Goal: Task Accomplishment & Management: Manage account settings

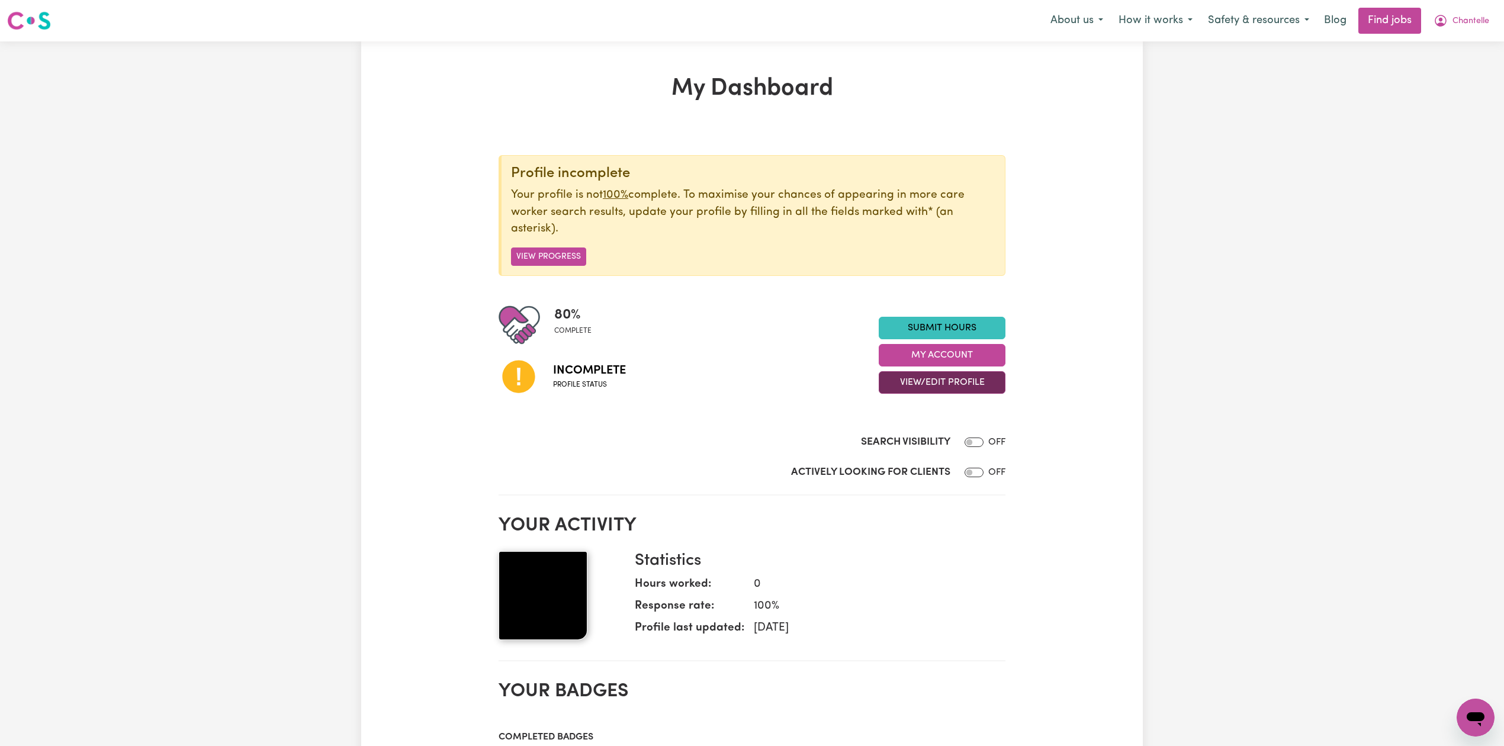
click at [925, 384] on button "View/Edit Profile" at bounding box center [942, 382] width 127 height 23
click at [915, 437] on link "Edit Profile" at bounding box center [935, 437] width 111 height 24
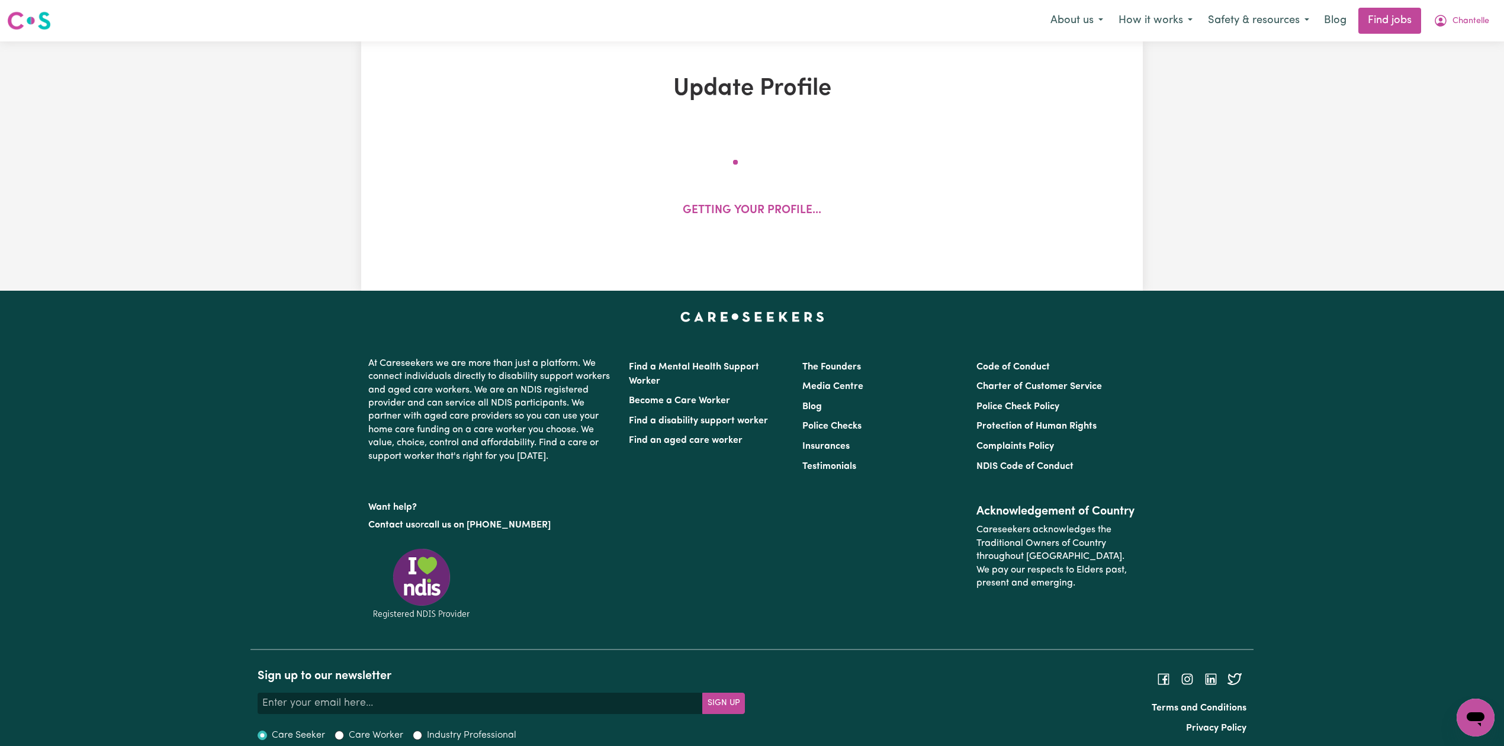
select select "[DEMOGRAPHIC_DATA]"
select select "[DEMOGRAPHIC_DATA] Citizen"
select select "Studying a healthcare related degree or qualification"
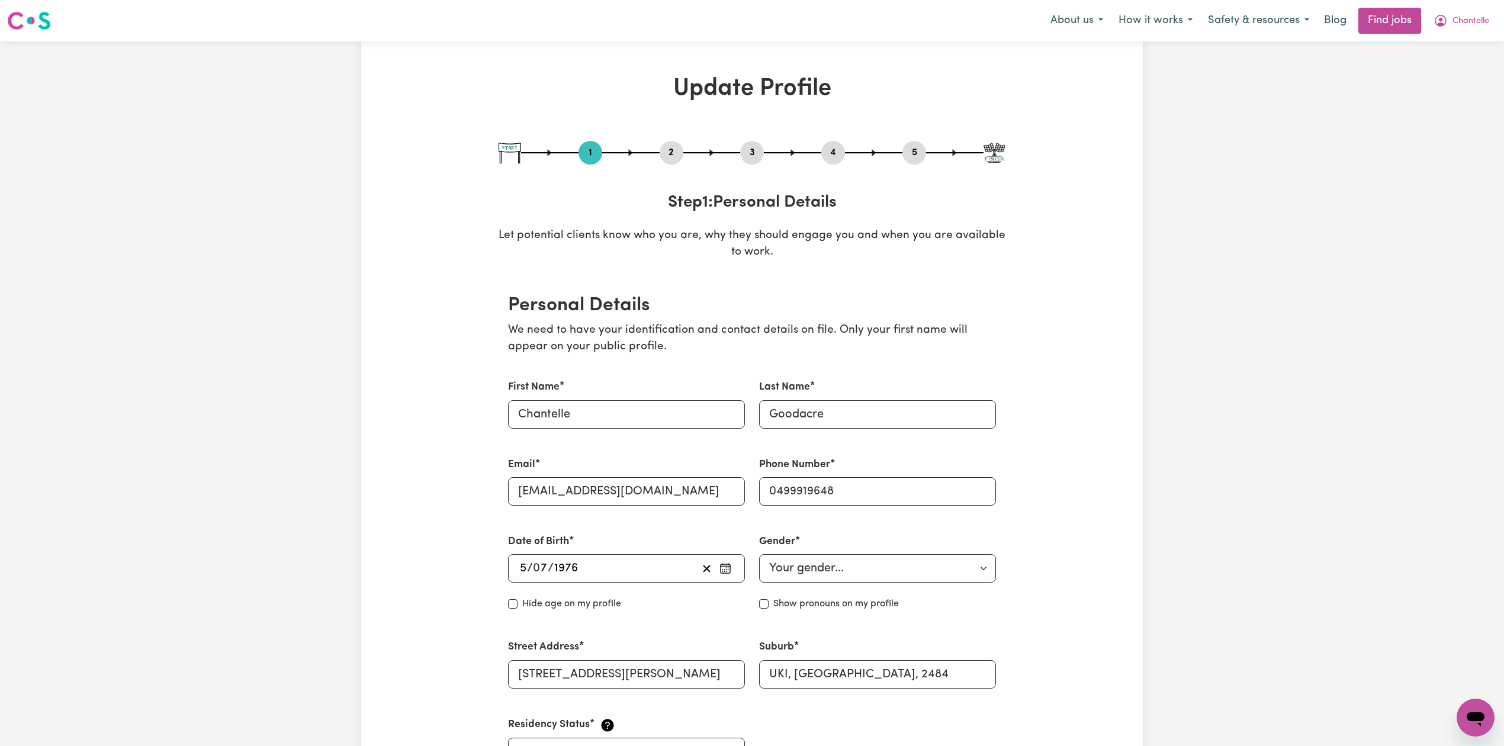
click at [672, 150] on button "2" at bounding box center [672, 152] width 24 height 15
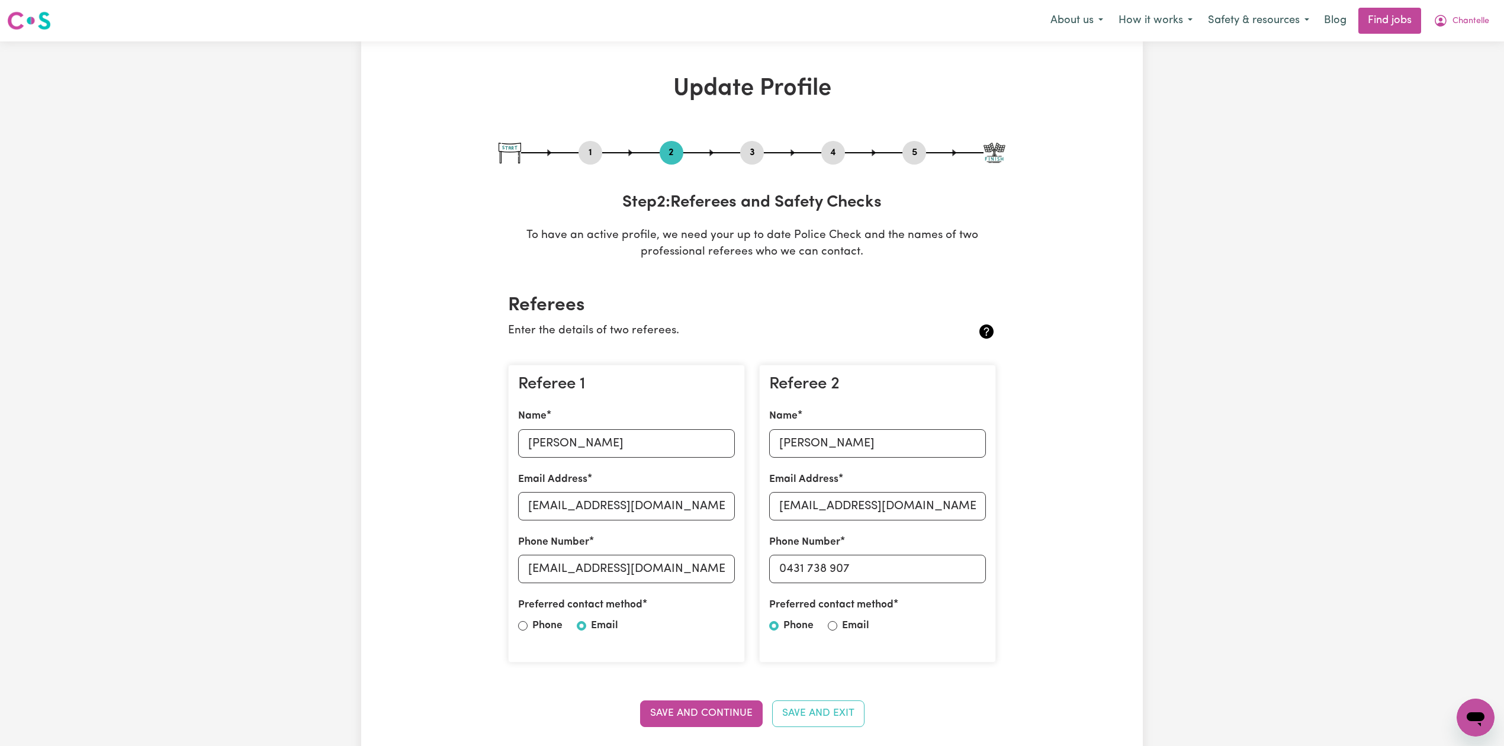
click at [591, 164] on div "1" at bounding box center [591, 153] width 24 height 24
click at [592, 155] on button "1" at bounding box center [591, 152] width 24 height 15
select select "[DEMOGRAPHIC_DATA]"
select select "[DEMOGRAPHIC_DATA] Citizen"
select select "Studying a healthcare related degree or qualification"
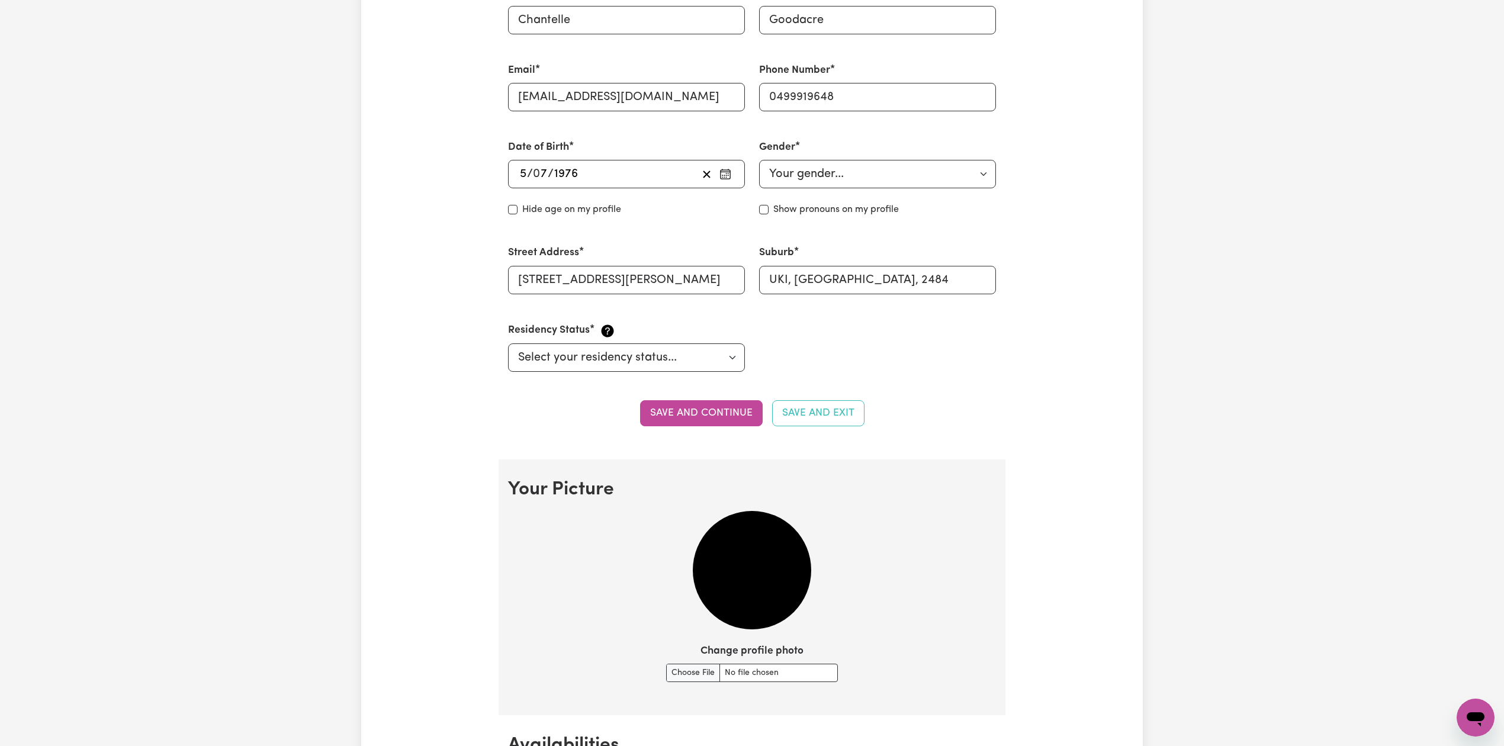
scroll to position [474, 0]
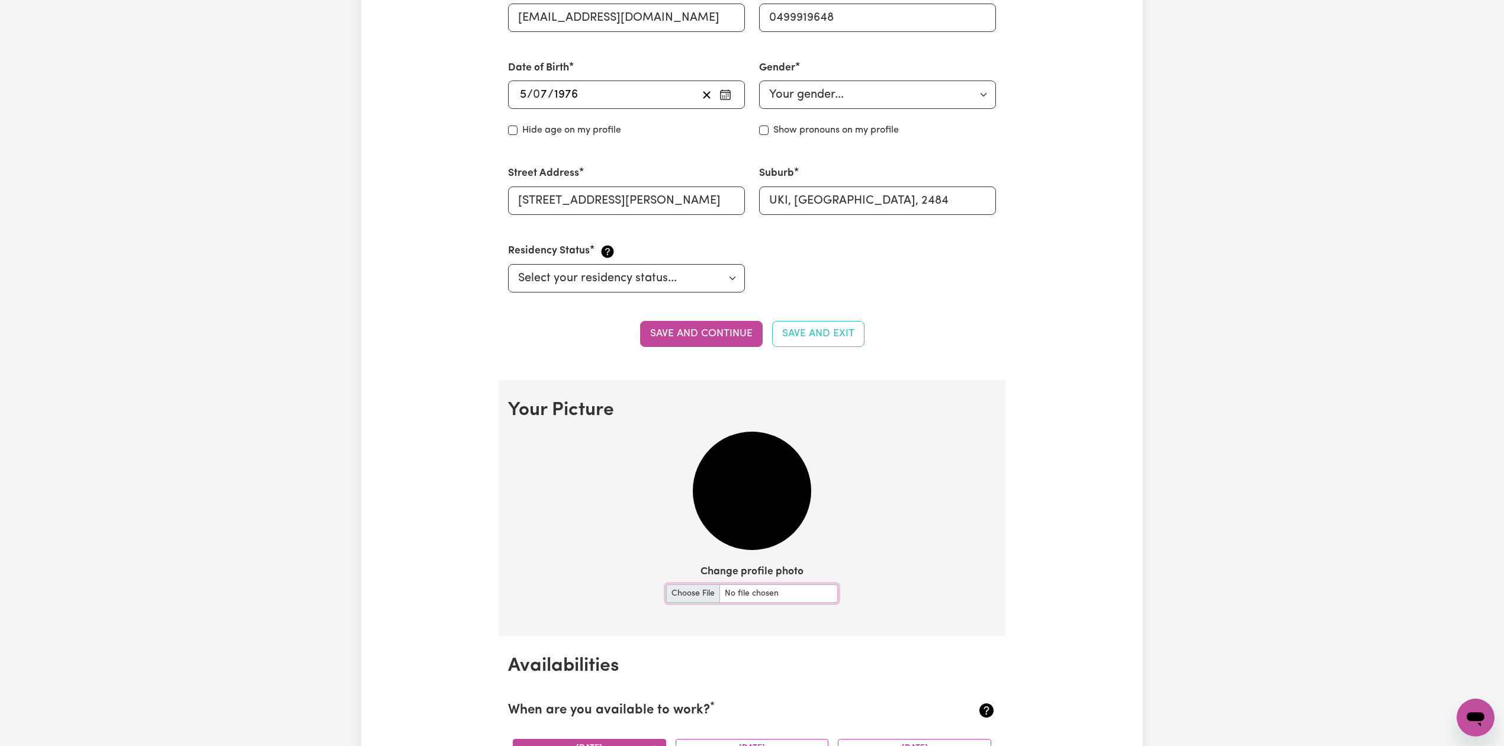
click at [689, 596] on input "Change profile photo" at bounding box center [752, 594] width 172 height 18
type input "C:\fakepath\[PERSON_NAME] prof pict.jpeg"
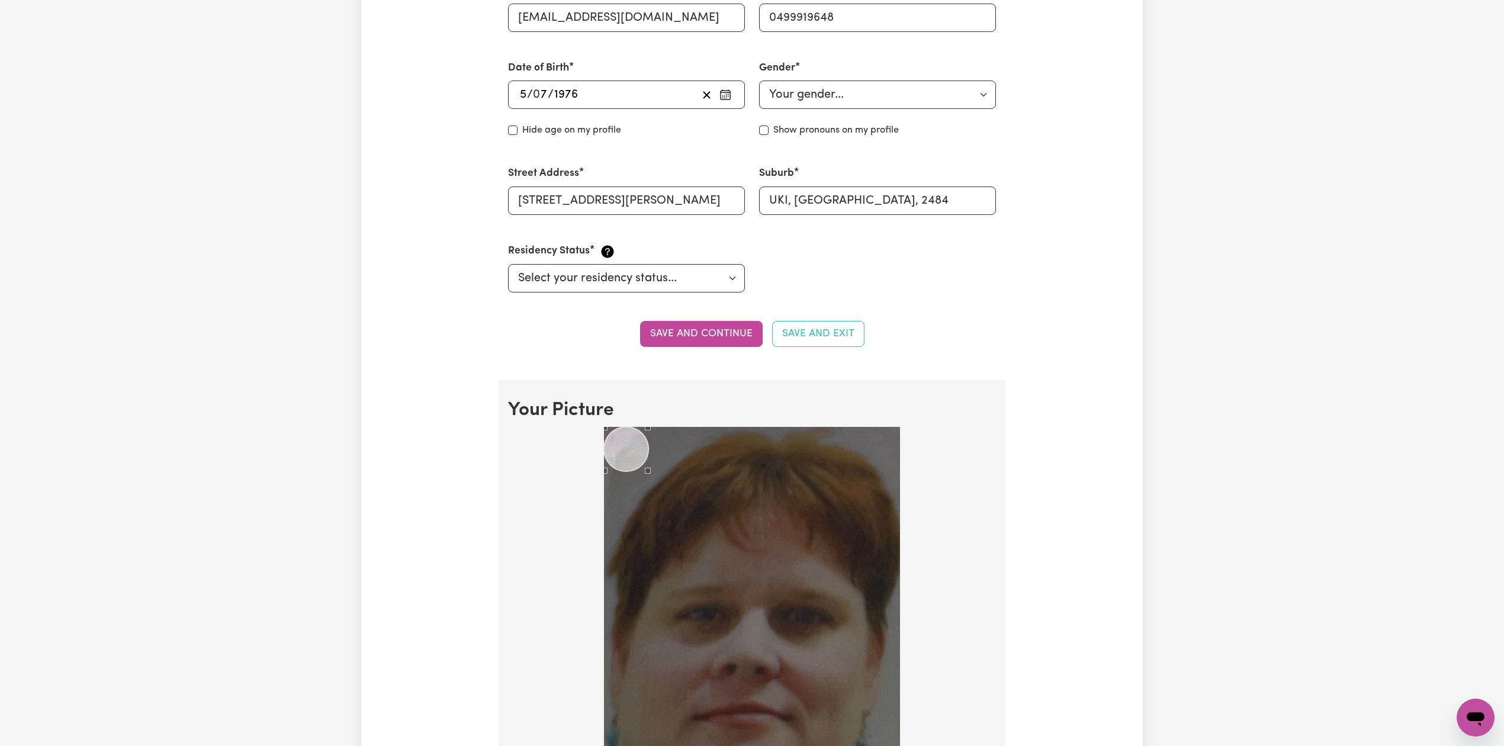
scroll to position [631, 0]
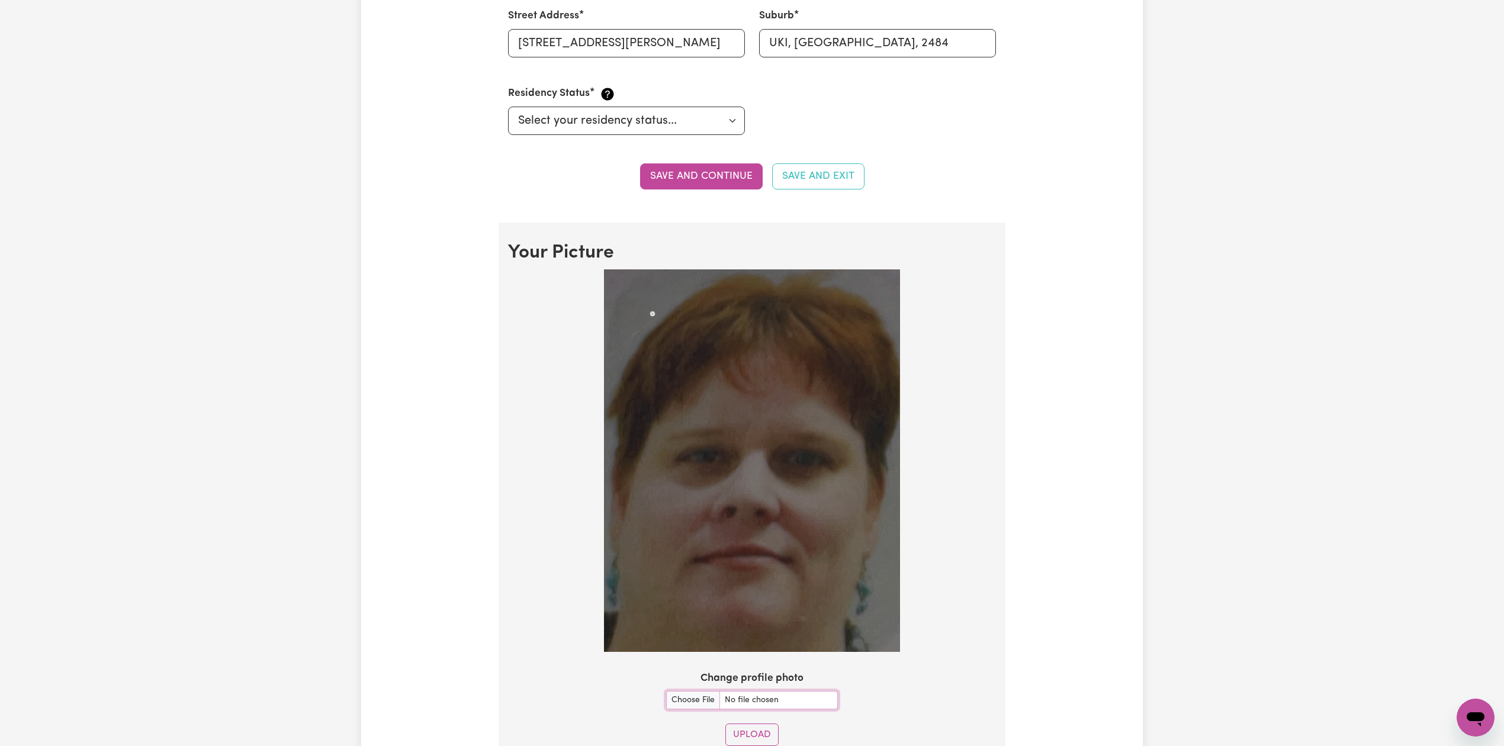
click at [654, 317] on img at bounding box center [752, 460] width 296 height 383
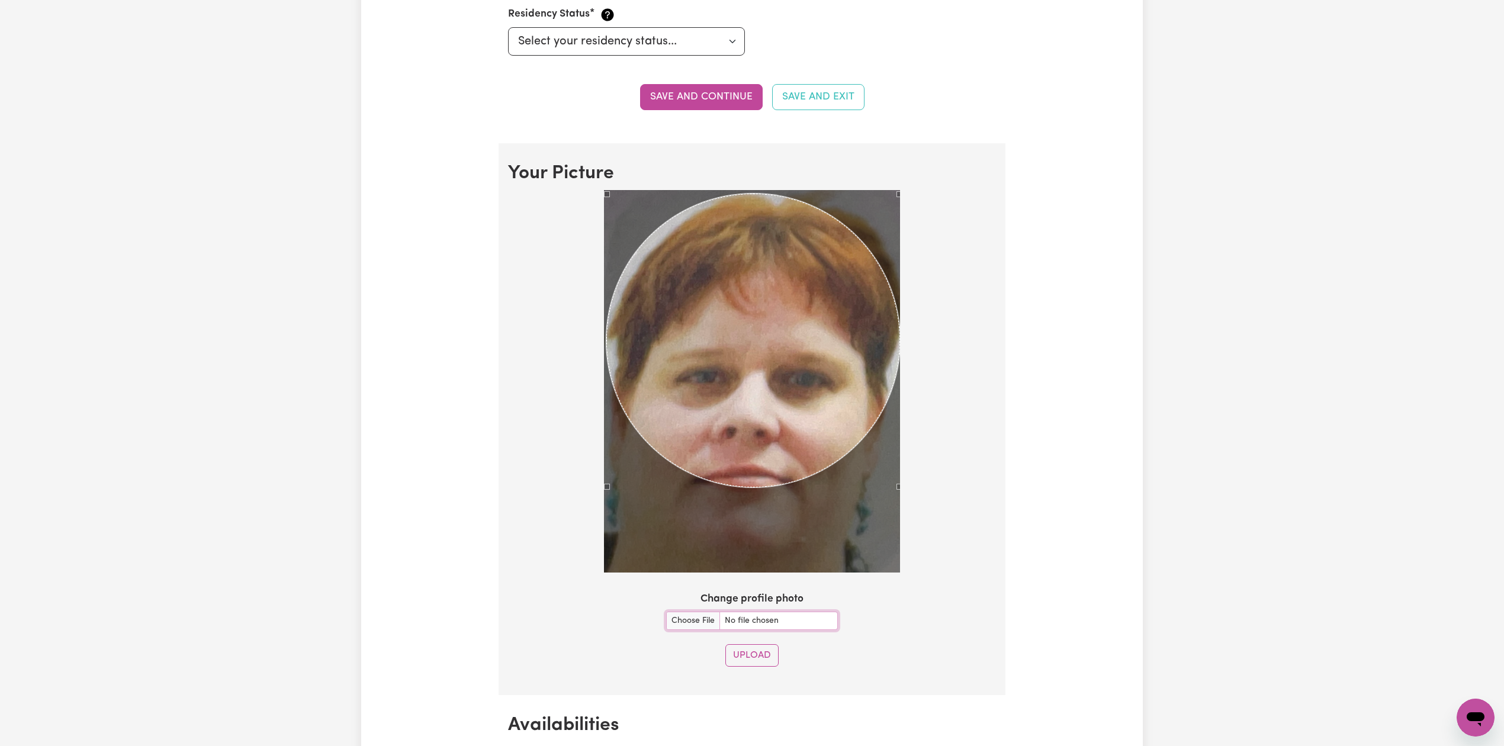
scroll to position [868, 0]
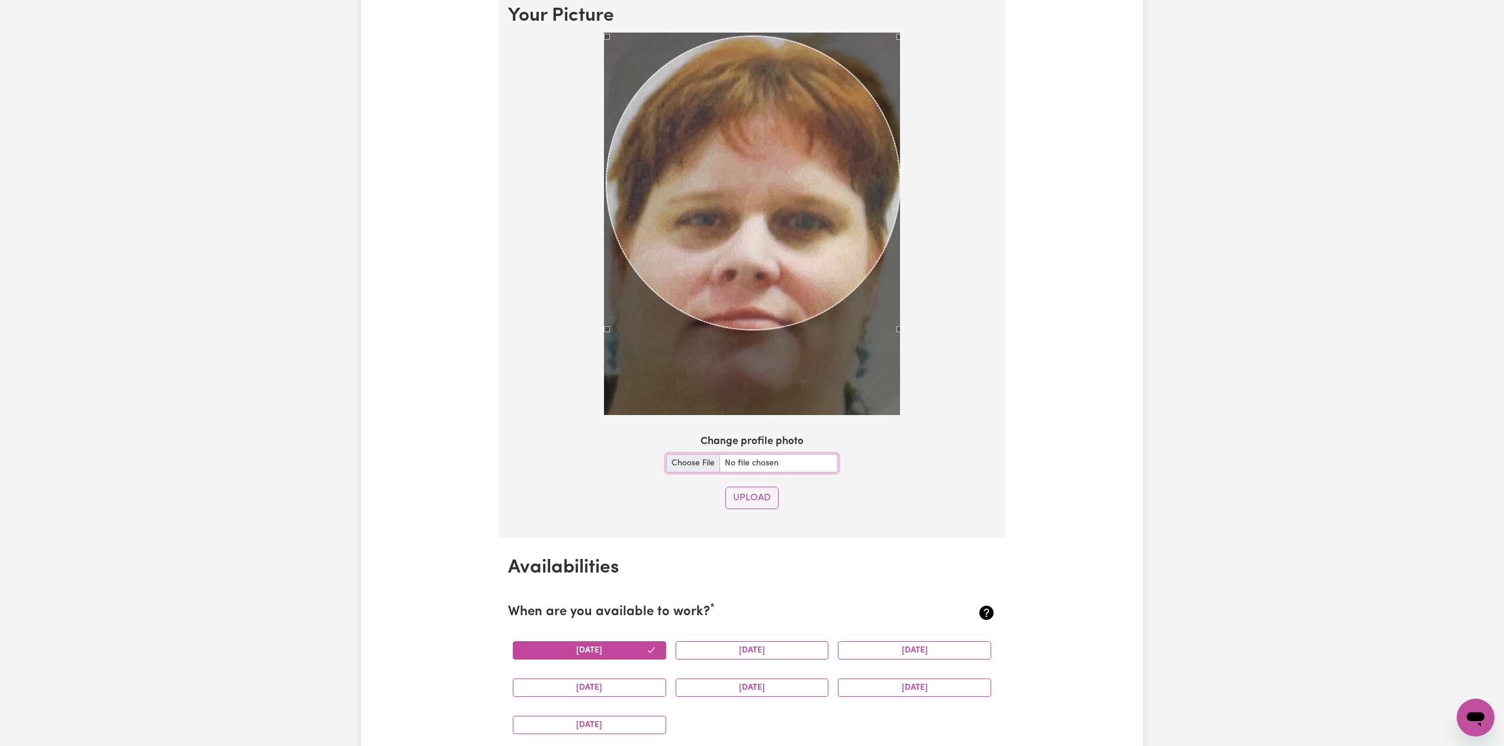
click at [666, 465] on input "Change profile photo" at bounding box center [752, 463] width 172 height 18
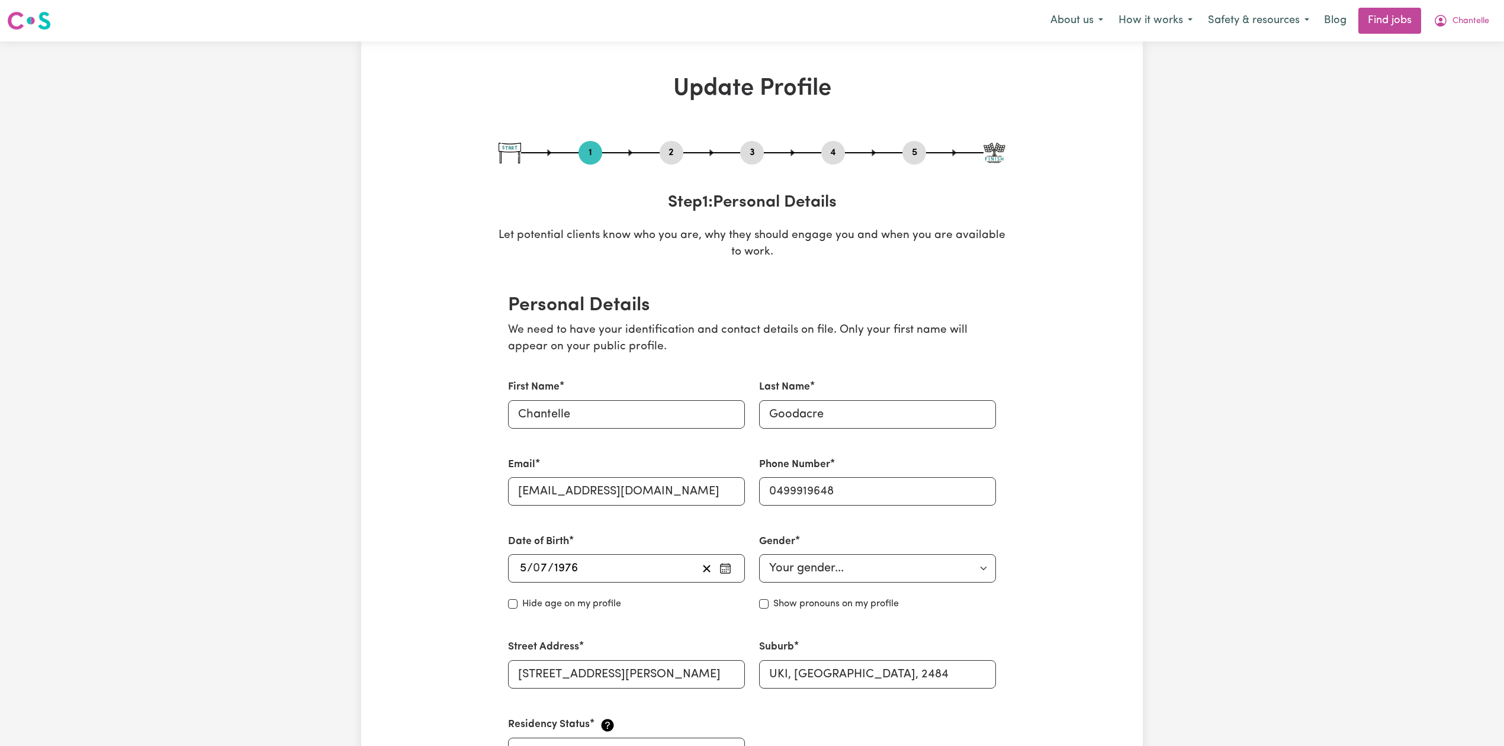
select select "[DEMOGRAPHIC_DATA]"
select select "[DEMOGRAPHIC_DATA] Citizen"
select select "Studying a healthcare related degree or qualification"
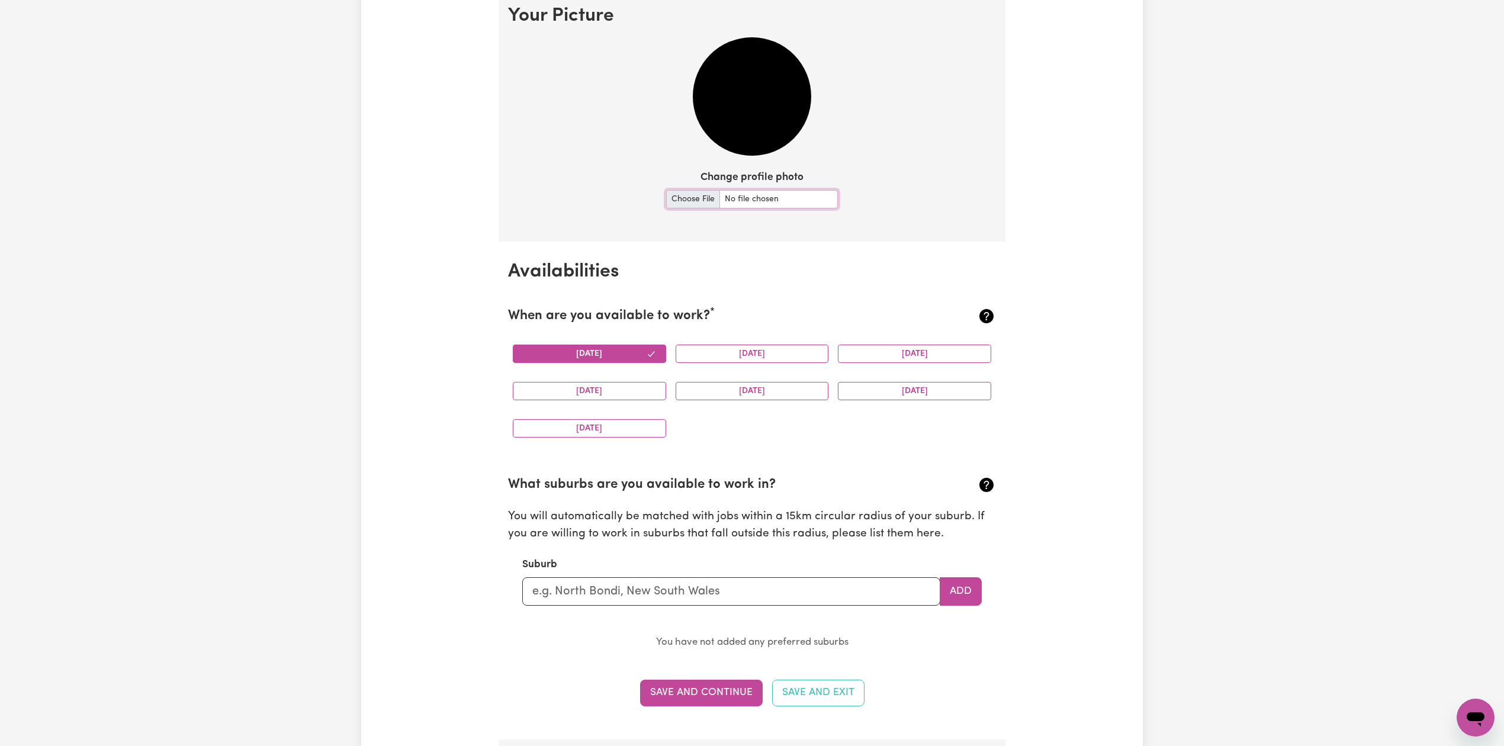
click at [693, 192] on input "Change profile photo" at bounding box center [752, 199] width 172 height 18
type input "C:\fakepath\[PERSON_NAME] prof pict.jpeg"
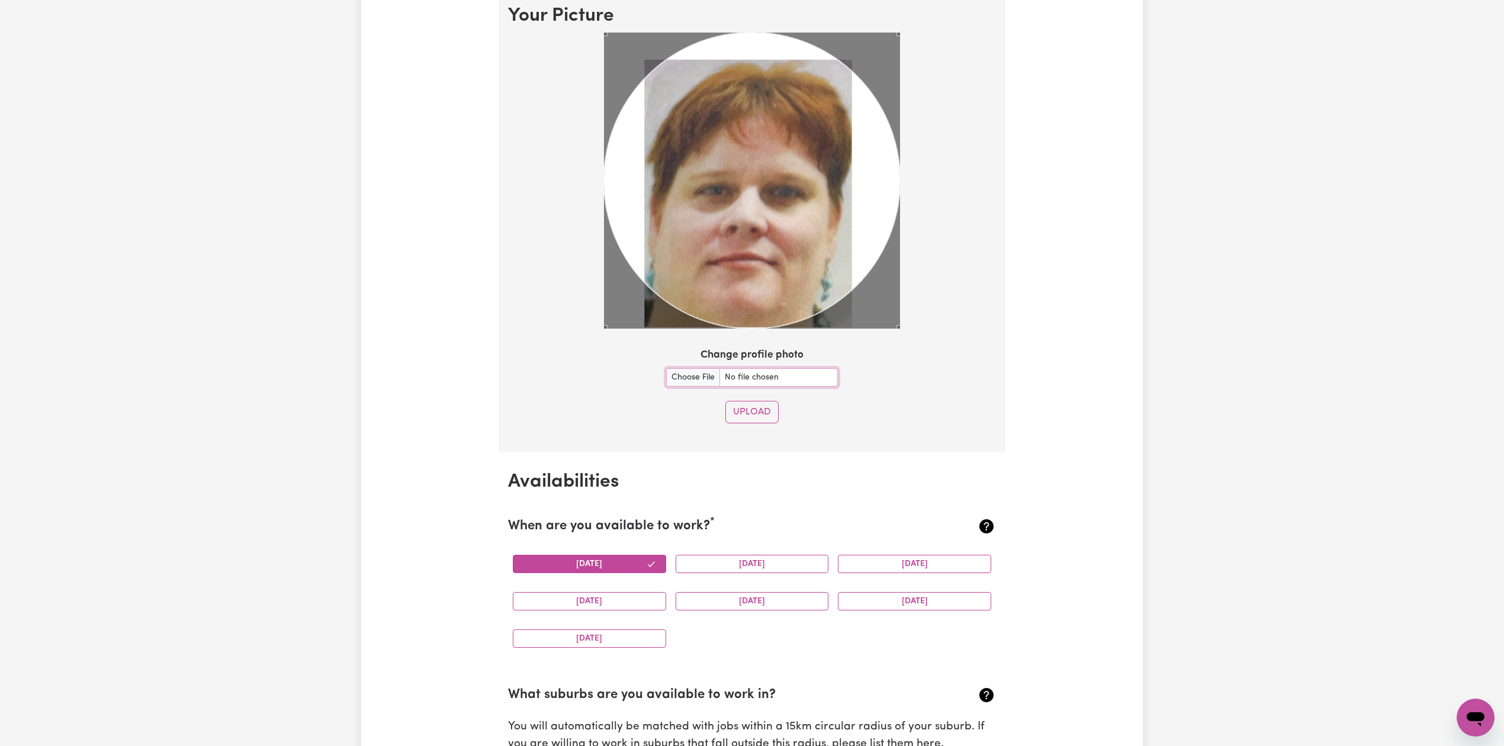
click at [910, 349] on section "Your Picture Change profile photo Upload" at bounding box center [752, 219] width 507 height 466
click at [770, 219] on div "Use the arrow keys to move the crop selection area" at bounding box center [752, 181] width 296 height 296
click at [766, 410] on button "Upload" at bounding box center [752, 412] width 53 height 23
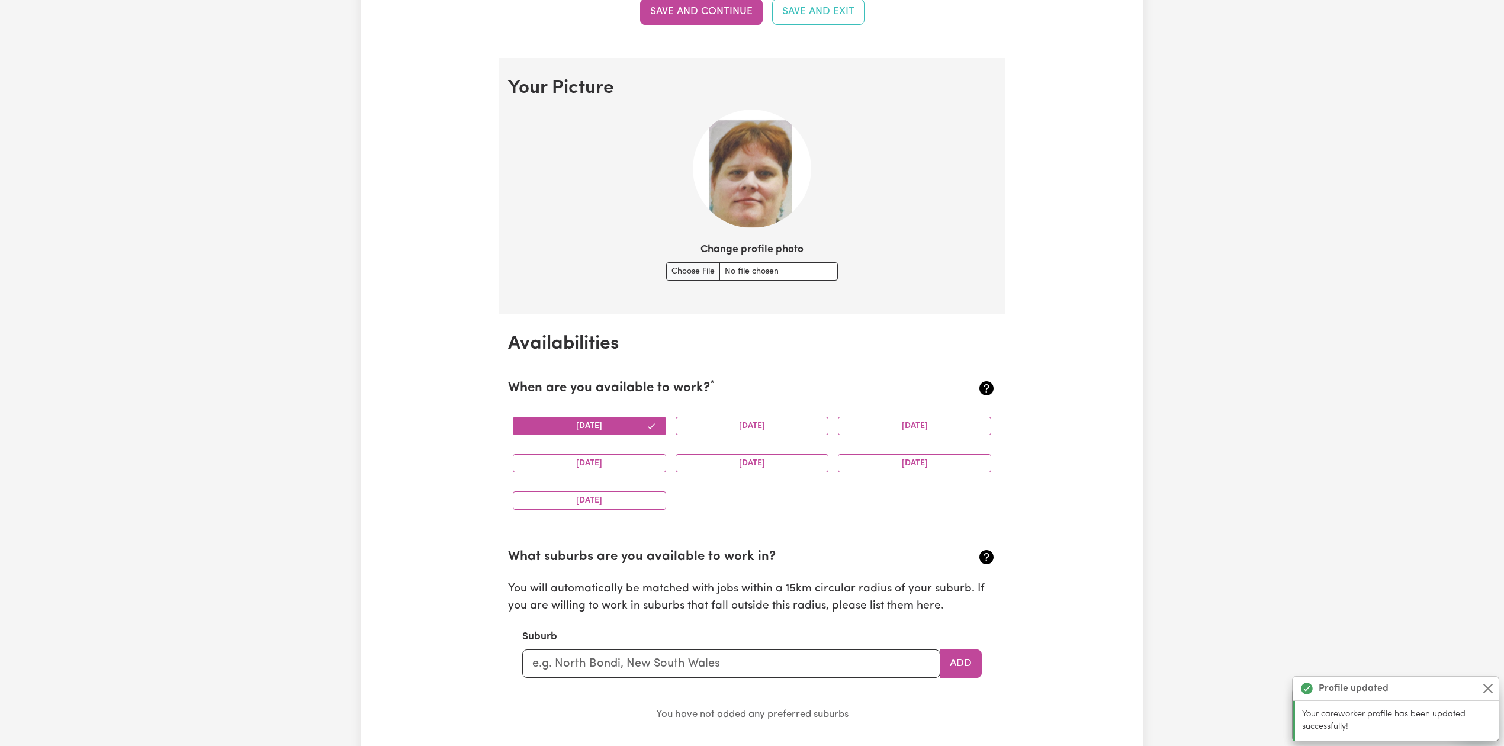
scroll to position [717, 0]
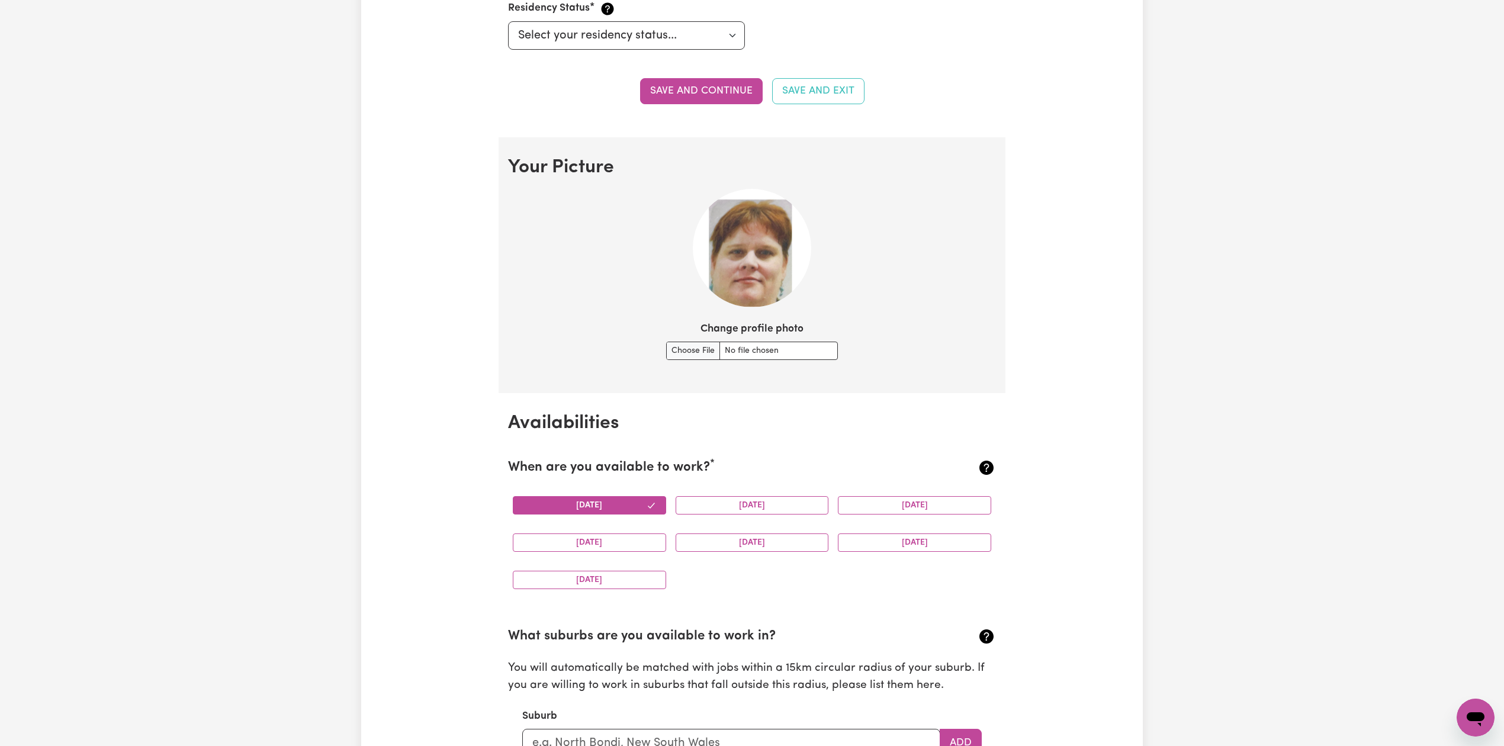
drag, startPoint x: 1425, startPoint y: 176, endPoint x: 1449, endPoint y: 81, distance: 98.3
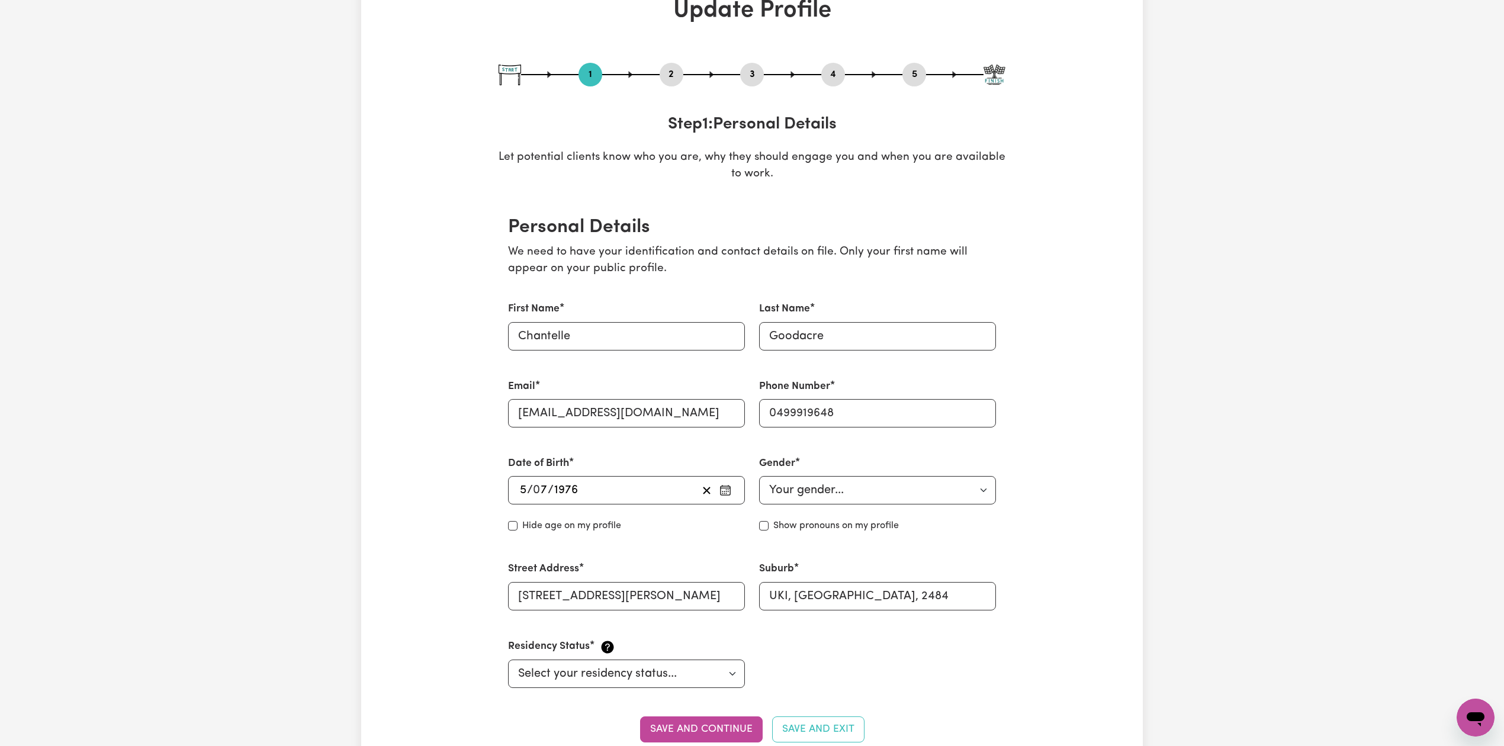
scroll to position [0, 0]
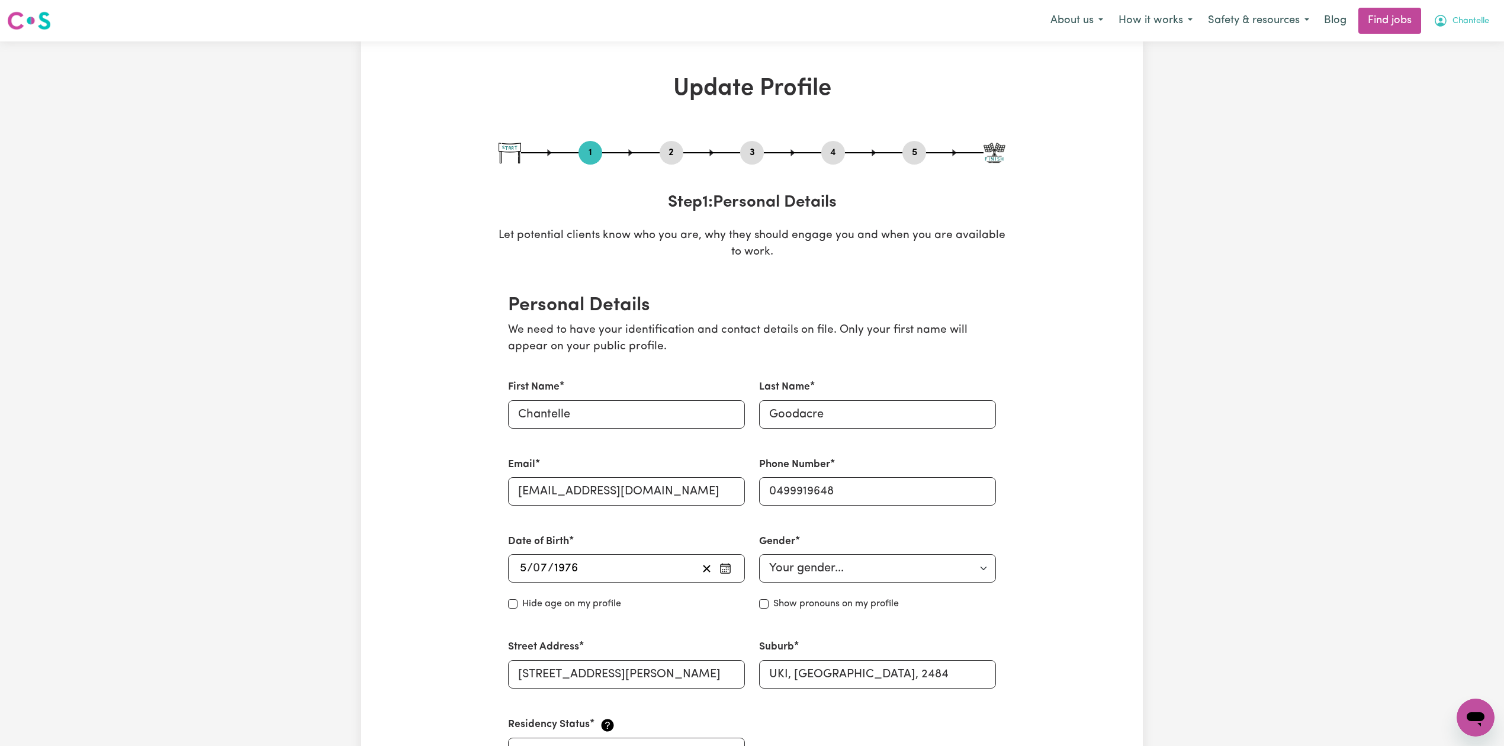
click at [1461, 31] on button "Chantelle" at bounding box center [1461, 20] width 71 height 25
click at [1444, 89] on link "Logout" at bounding box center [1450, 90] width 94 height 23
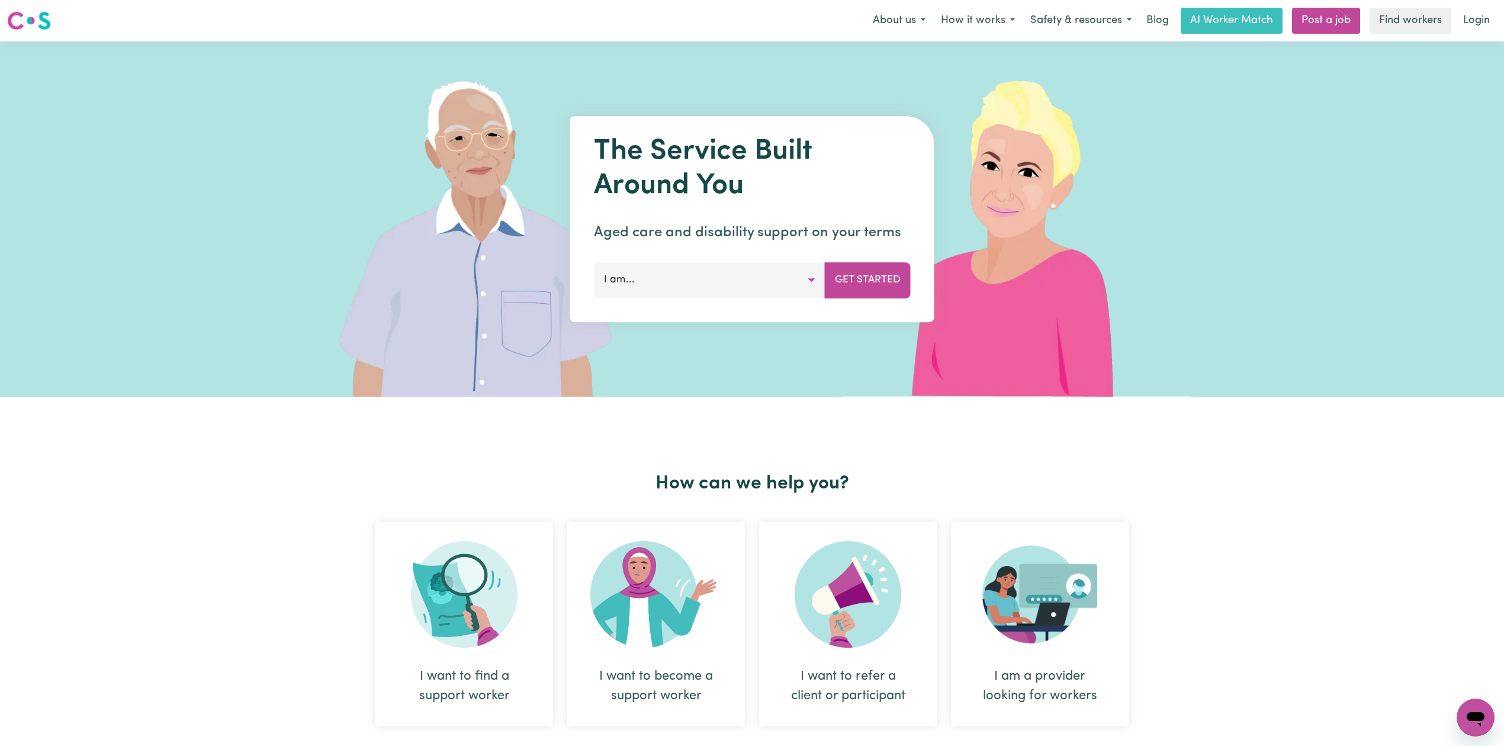
click at [1482, 6] on nav "Menu About us How it works Safety & resources Blog AI Worker Match Post a job F…" at bounding box center [752, 20] width 1504 height 41
click at [1476, 31] on link "Login" at bounding box center [1476, 21] width 41 height 26
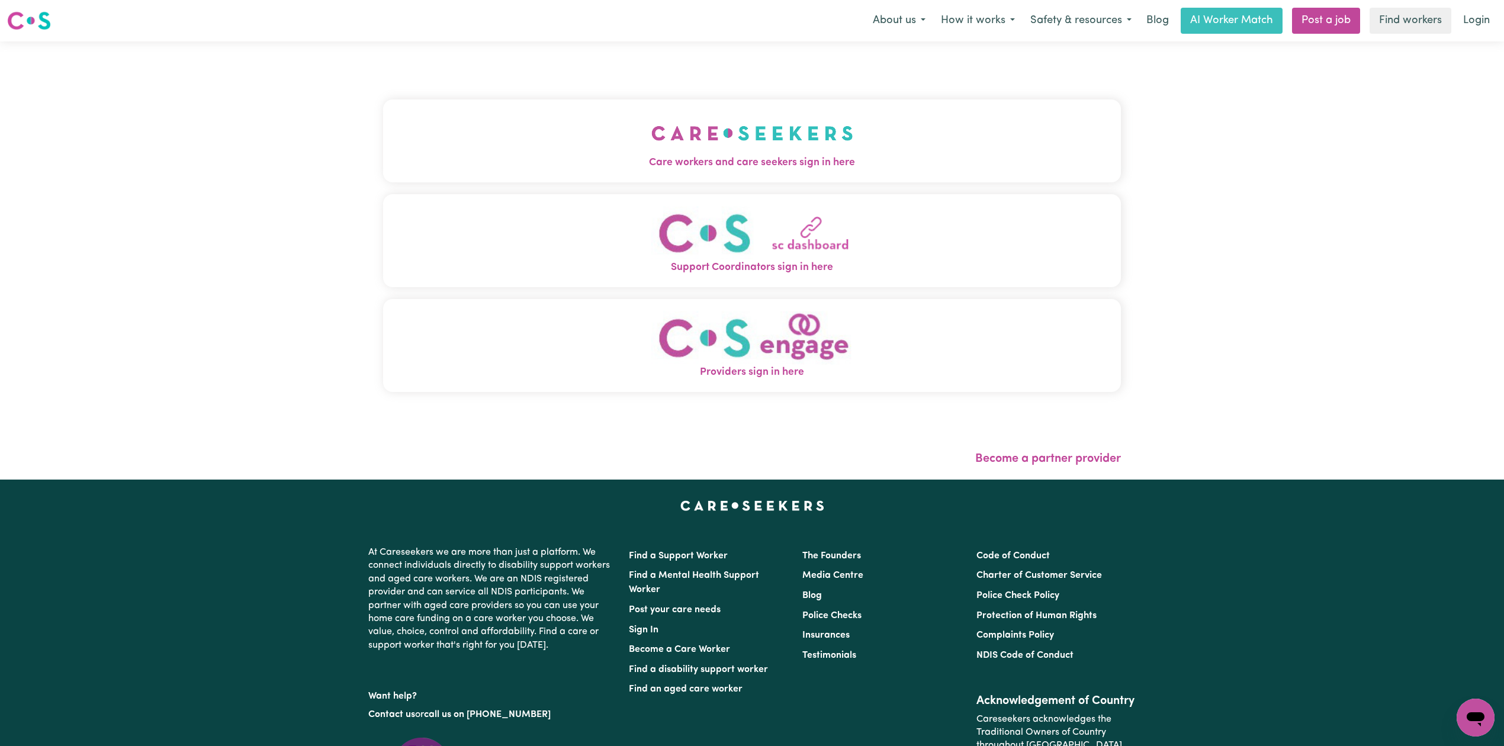
click at [743, 149] on button "Care workers and care seekers sign in here" at bounding box center [752, 141] width 738 height 83
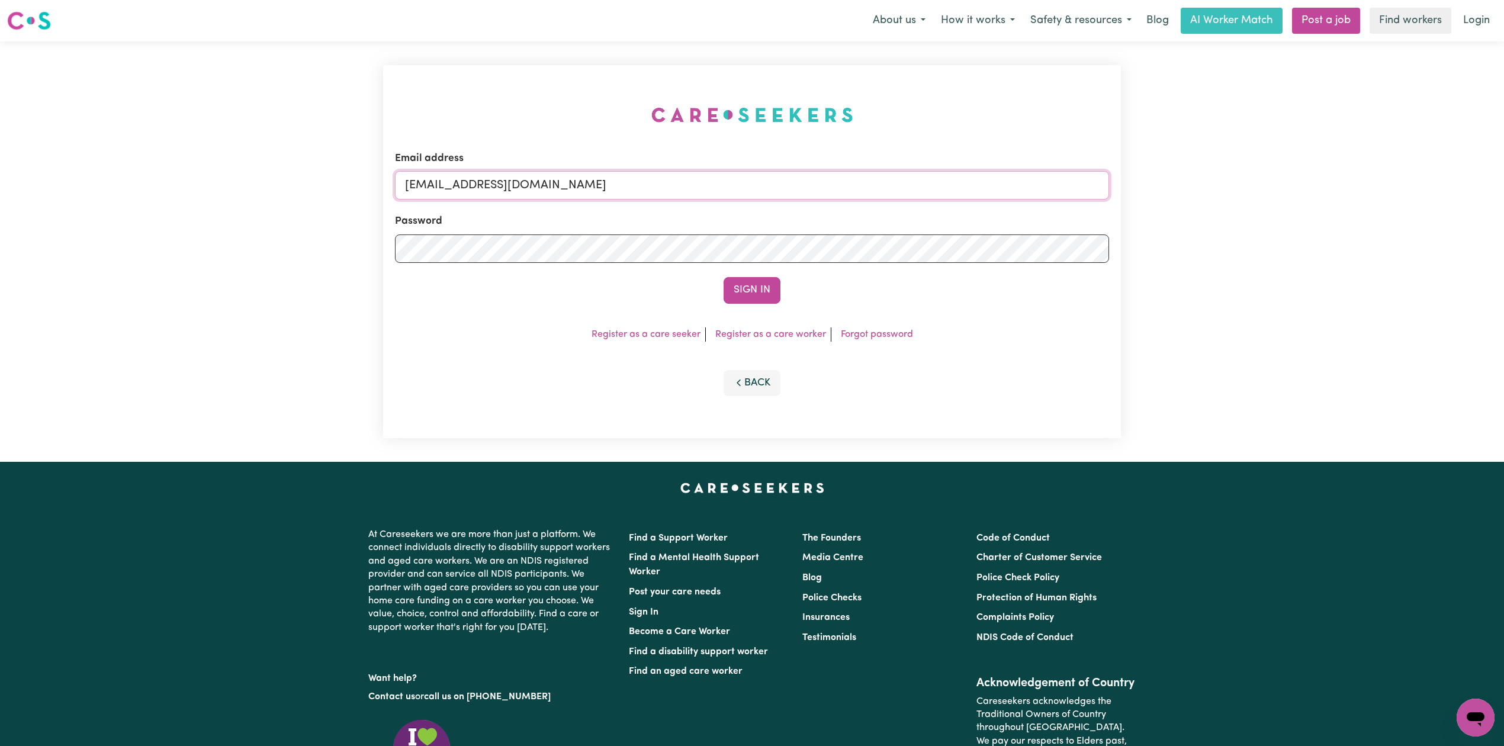
drag, startPoint x: 520, startPoint y: 195, endPoint x: 512, endPoint y: 216, distance: 22.1
click at [520, 195] on input "onboardingcs@careseekers.com.au" at bounding box center [752, 185] width 714 height 28
click at [852, 247] on form "Email address Superuser~tsherpanc@gmail.com Password Sign In" at bounding box center [752, 227] width 714 height 153
type input "Superuser~tsherpanc@gmail.com"
click at [736, 297] on button "Sign In" at bounding box center [752, 290] width 57 height 26
